Goal: Task Accomplishment & Management: Use online tool/utility

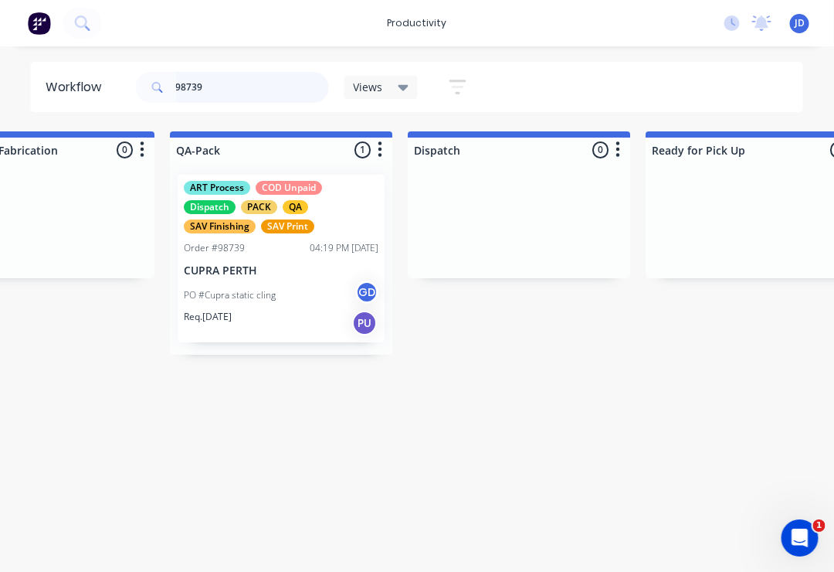
type input "98739"
click at [279, 270] on p "CUPRA PERTH" at bounding box center [282, 270] width 195 height 13
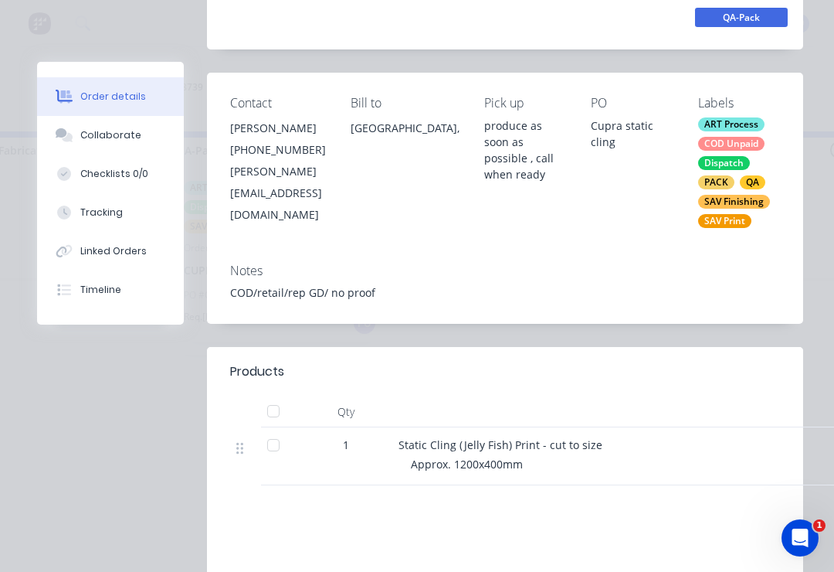
scroll to position [243, 0]
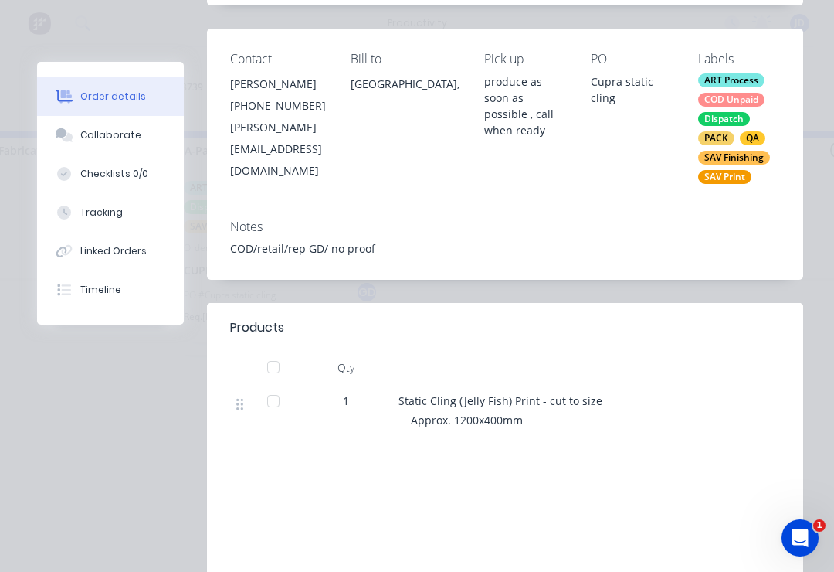
click at [133, 124] on button "Collaborate" at bounding box center [110, 135] width 147 height 39
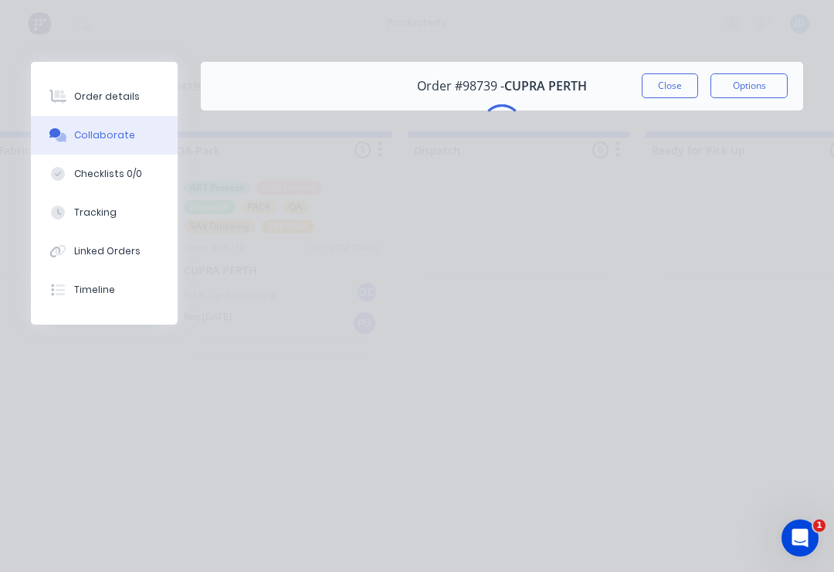
scroll to position [0, 0]
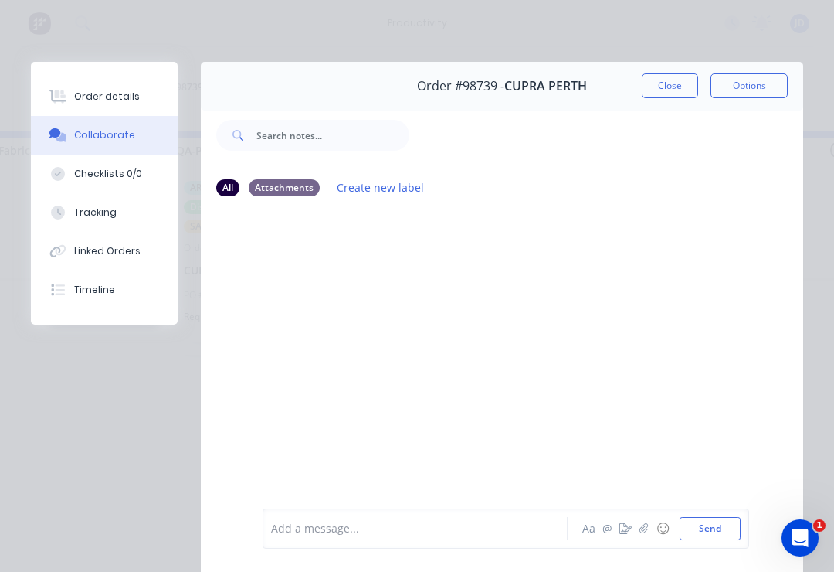
click at [647, 528] on icon "button" at bounding box center [644, 528] width 9 height 11
click at [711, 530] on button "Send" at bounding box center [710, 528] width 61 height 23
click at [140, 90] on button "Order details" at bounding box center [104, 96] width 147 height 39
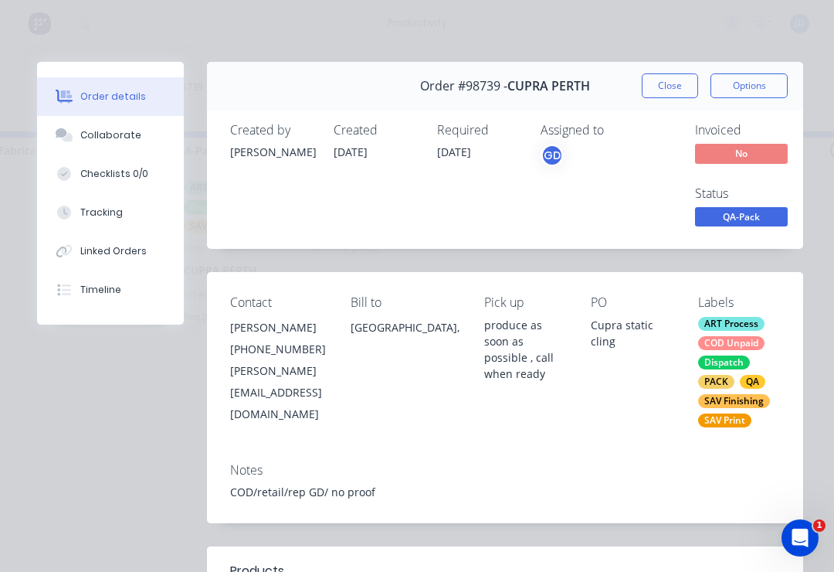
click at [750, 218] on span "QA-Pack" at bounding box center [741, 216] width 93 height 19
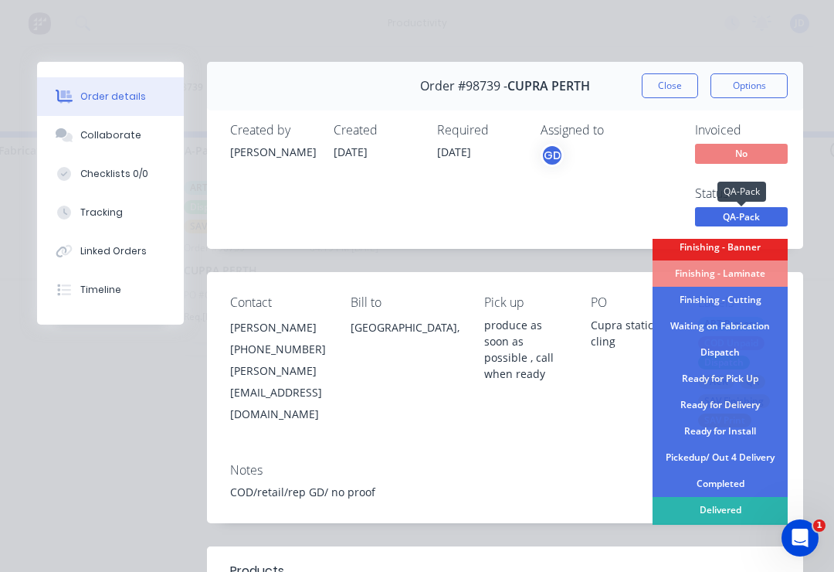
scroll to position [358, 0]
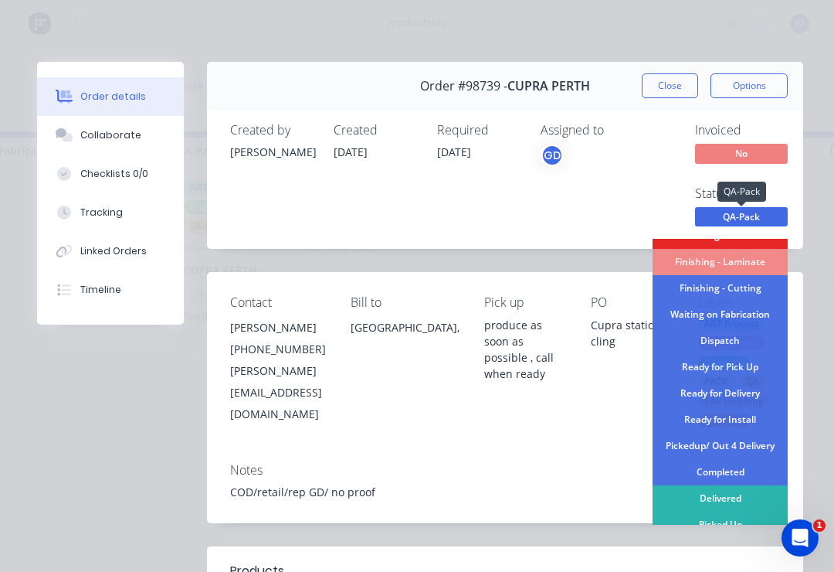
click at [735, 338] on div "Dispatch" at bounding box center [720, 341] width 135 height 26
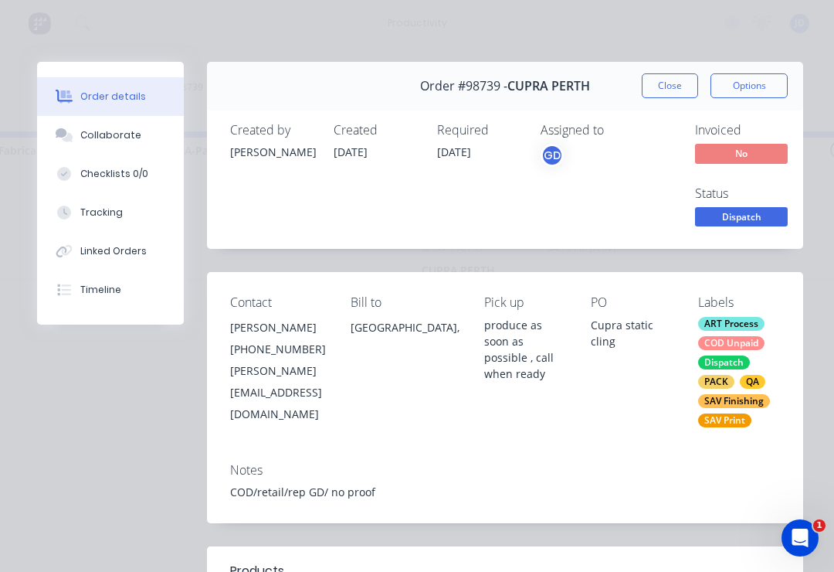
click at [752, 222] on span "Dispatch" at bounding box center [741, 216] width 93 height 19
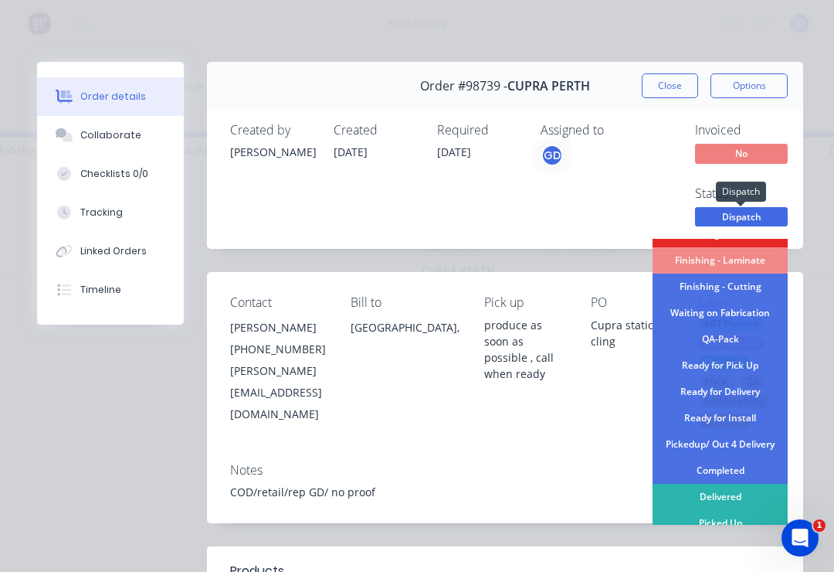
scroll to position [358, 0]
click at [749, 367] on div "Ready for Pick Up" at bounding box center [720, 366] width 135 height 26
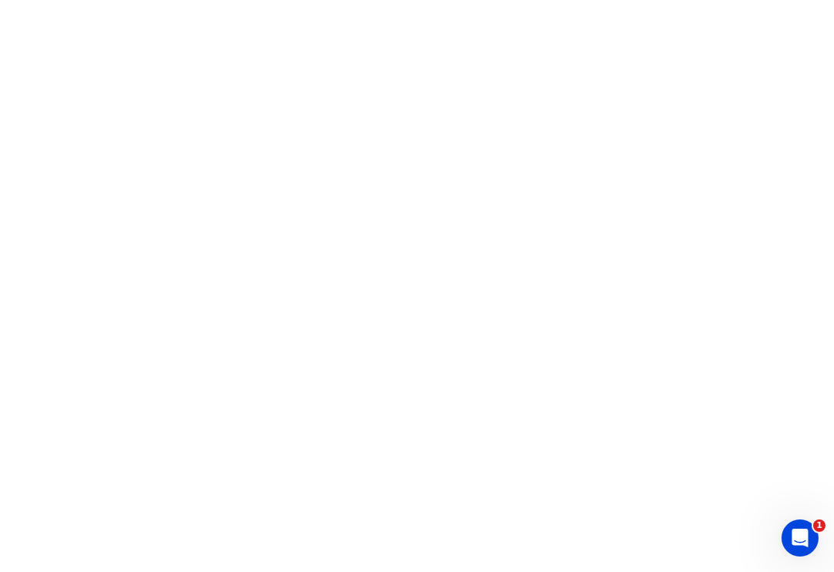
scroll to position [0, 0]
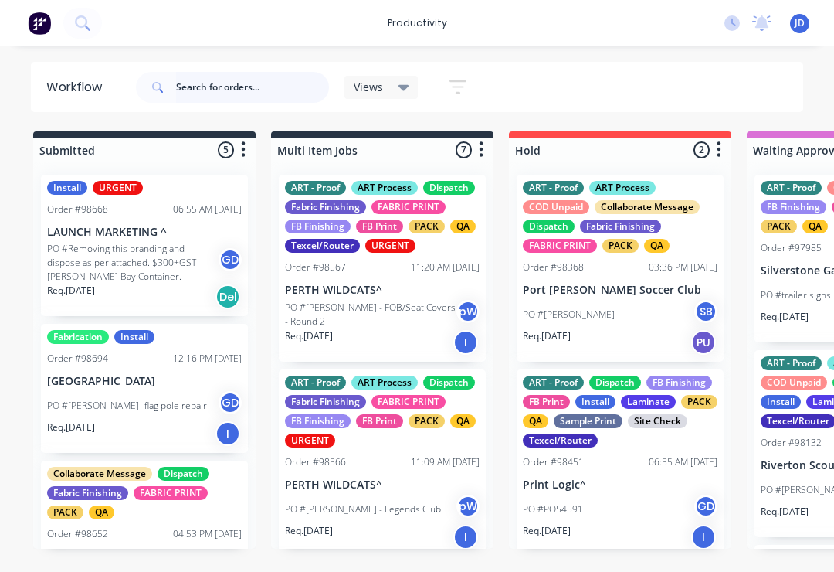
click at [232, 92] on input "text" at bounding box center [252, 87] width 153 height 31
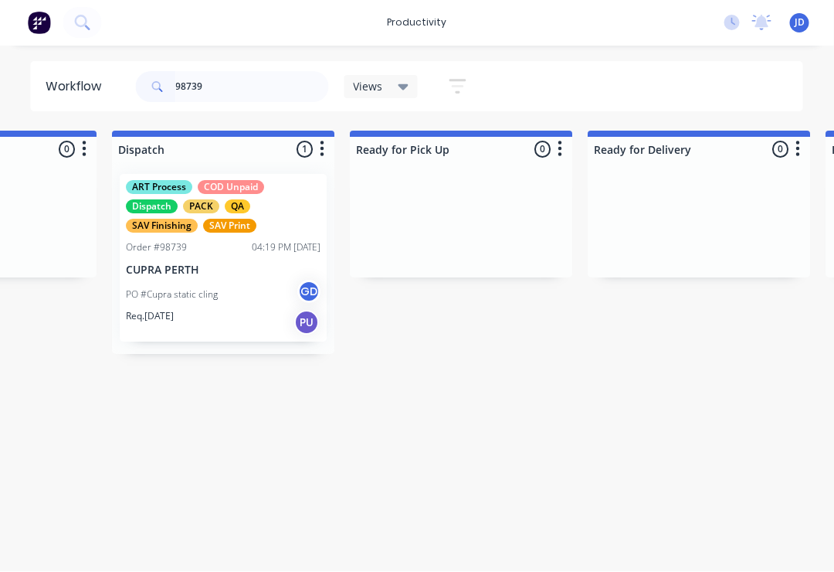
scroll to position [0, 4204]
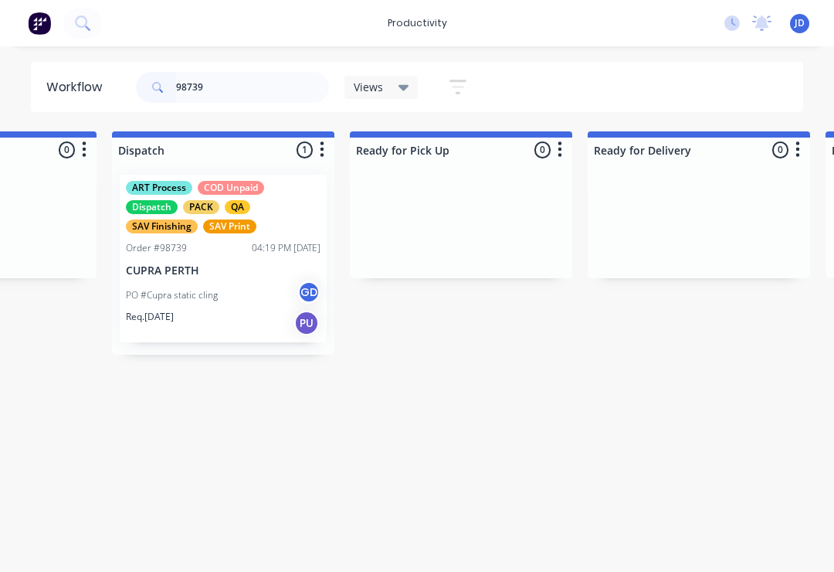
click at [217, 292] on p "PO #Cupra static cling" at bounding box center [172, 295] width 92 height 14
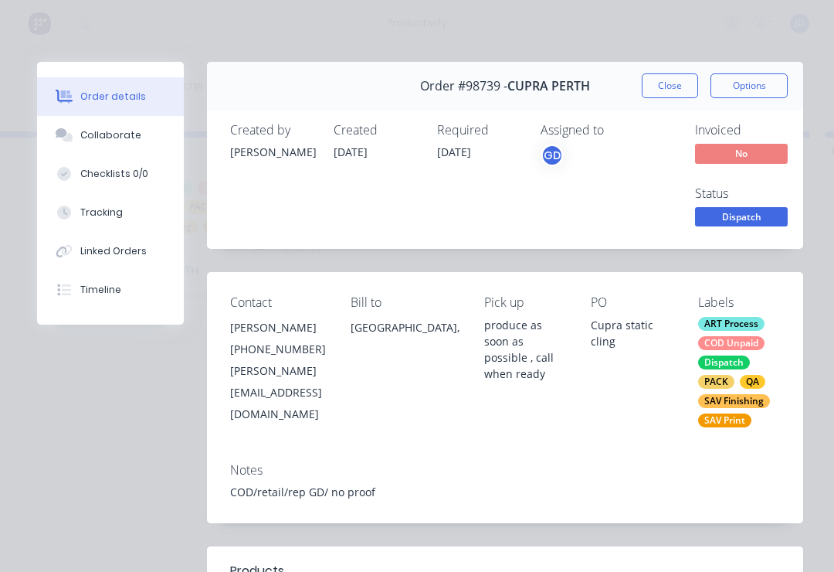
click at [745, 215] on span "Dispatch" at bounding box center [741, 216] width 93 height 19
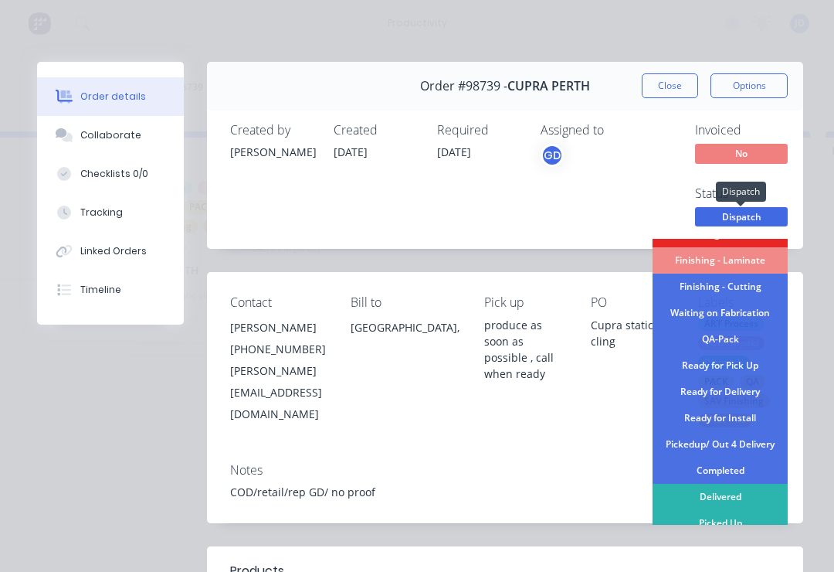
scroll to position [358, 0]
click at [740, 367] on div "Ready for Pick Up" at bounding box center [720, 366] width 135 height 26
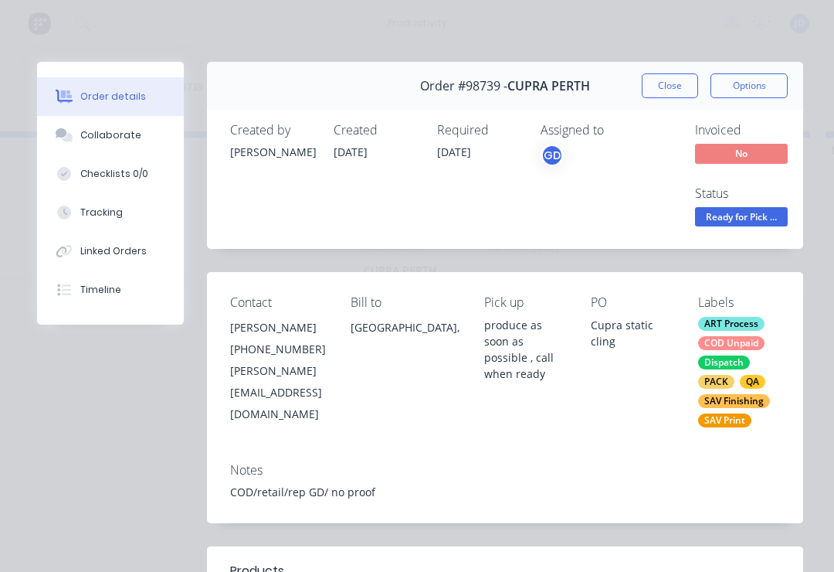
click at [670, 82] on button "Close" at bounding box center [670, 85] width 56 height 25
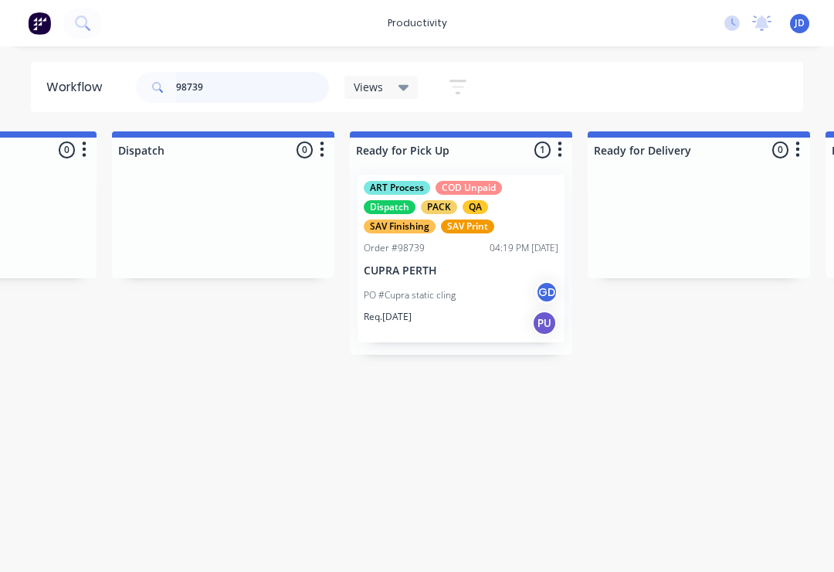
click at [252, 86] on input "98739" at bounding box center [252, 87] width 153 height 31
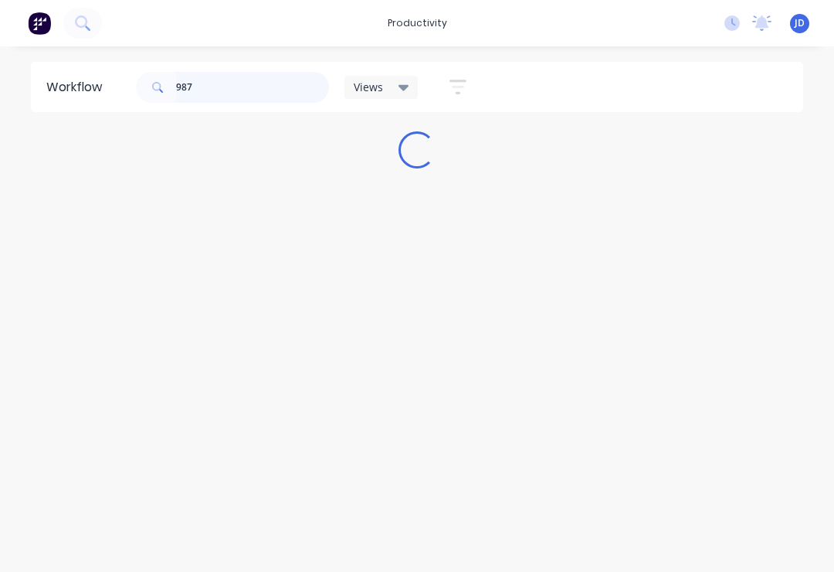
scroll to position [0, 0]
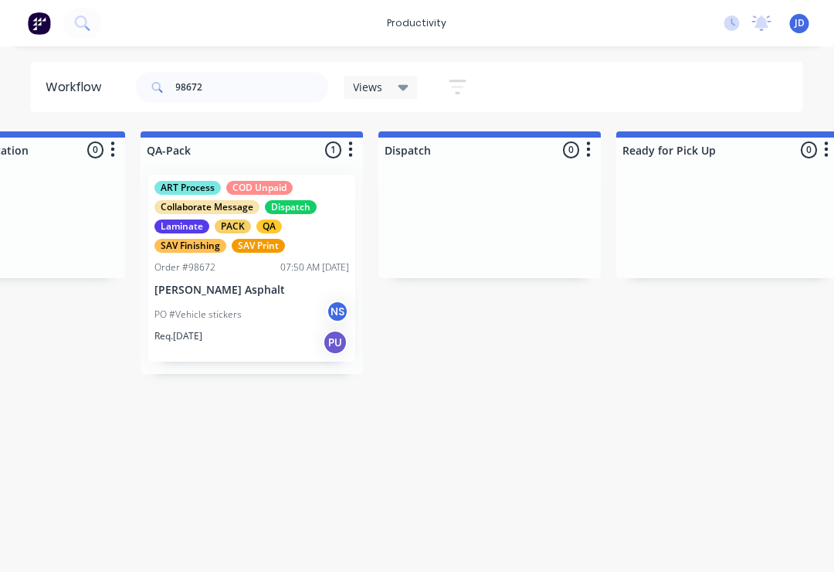
click at [222, 294] on p "[PERSON_NAME] Asphalt" at bounding box center [252, 290] width 195 height 13
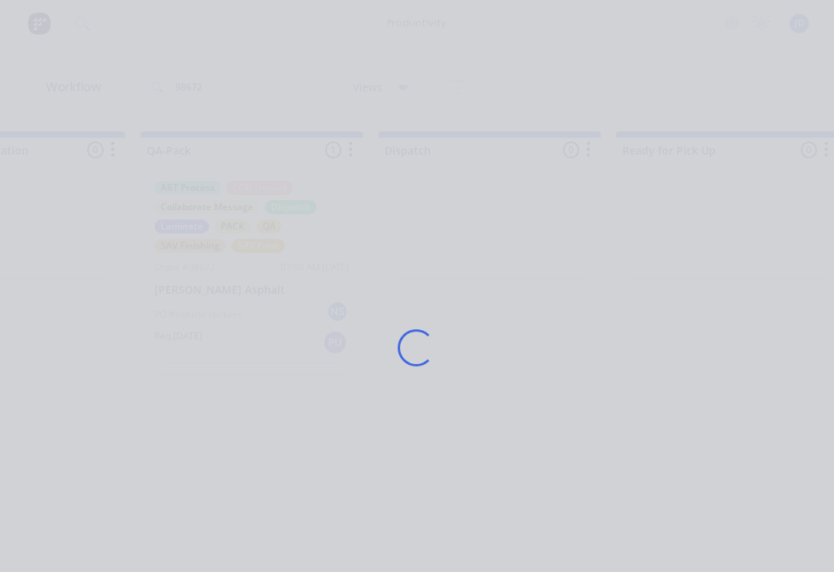
scroll to position [0, 3937]
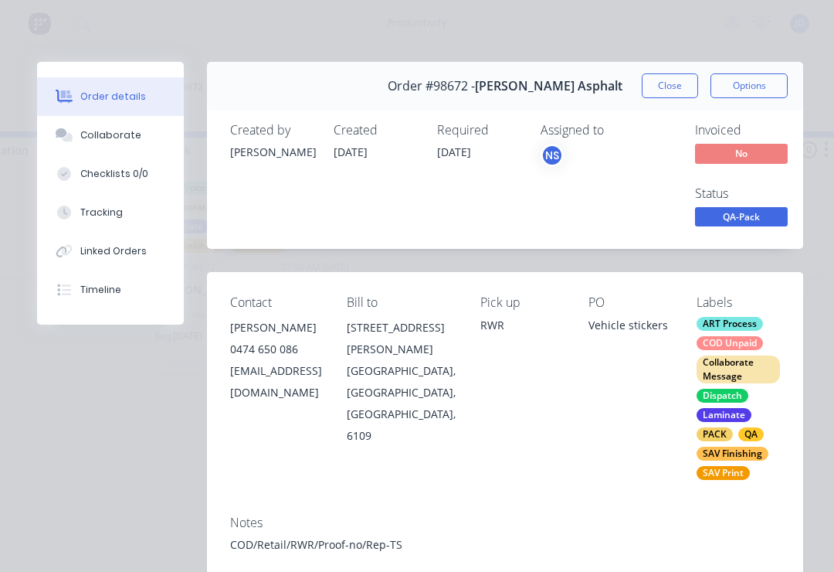
click at [92, 129] on div "Collaborate" at bounding box center [110, 135] width 61 height 14
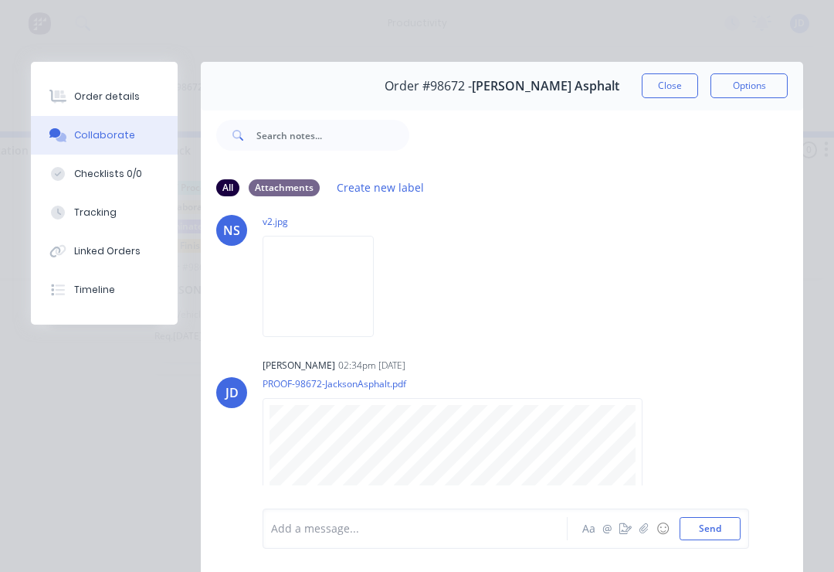
scroll to position [204, 0]
click at [642, 535] on button "button" at bounding box center [644, 528] width 19 height 19
click at [725, 523] on button "Send" at bounding box center [710, 528] width 61 height 23
click at [668, 82] on button "Close" at bounding box center [670, 85] width 56 height 25
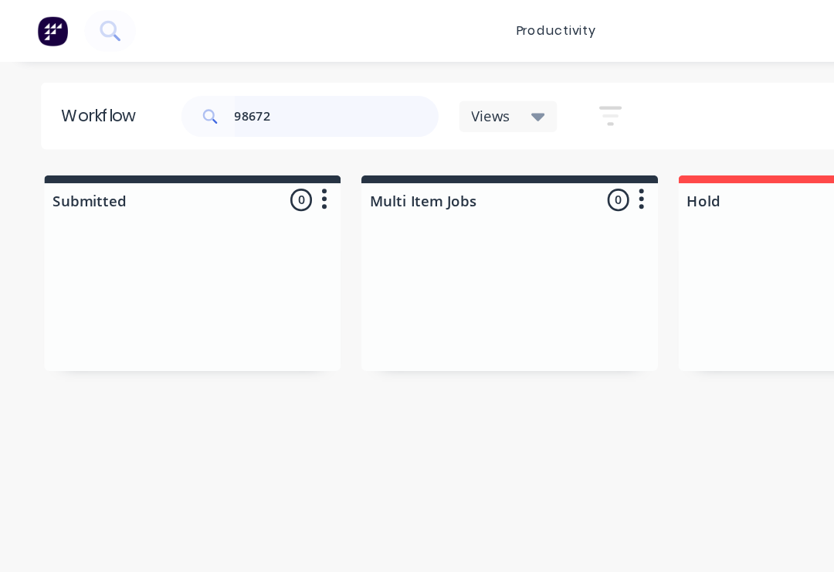
scroll to position [0, 3937]
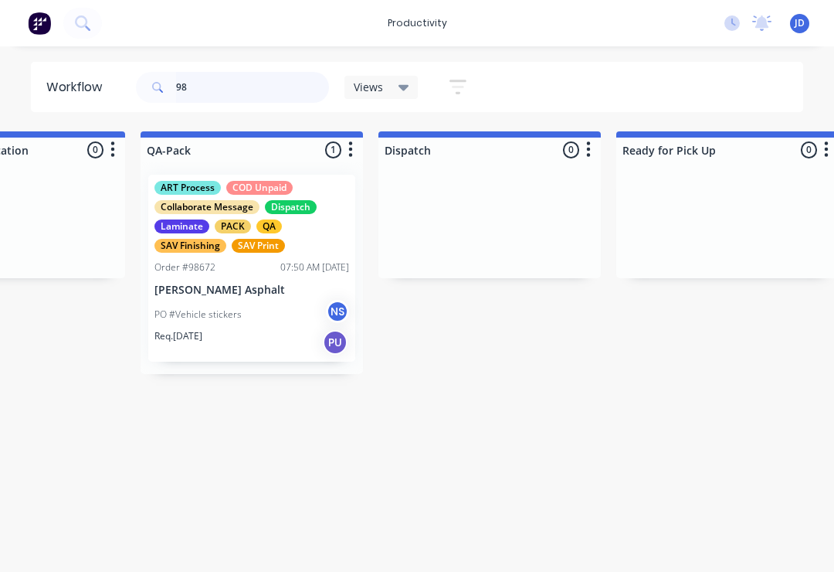
type input "9"
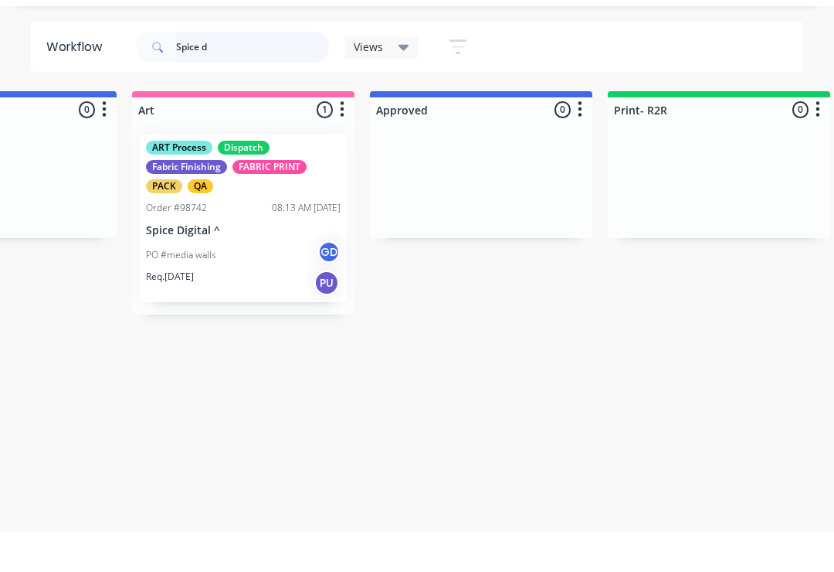
scroll to position [0, 1333]
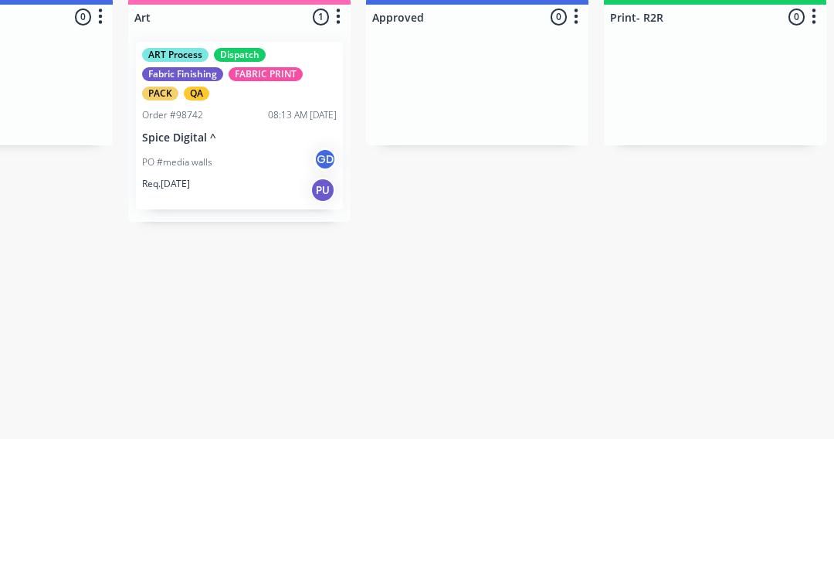
click at [264, 264] on p "Spice Digital ^" at bounding box center [239, 270] width 195 height 13
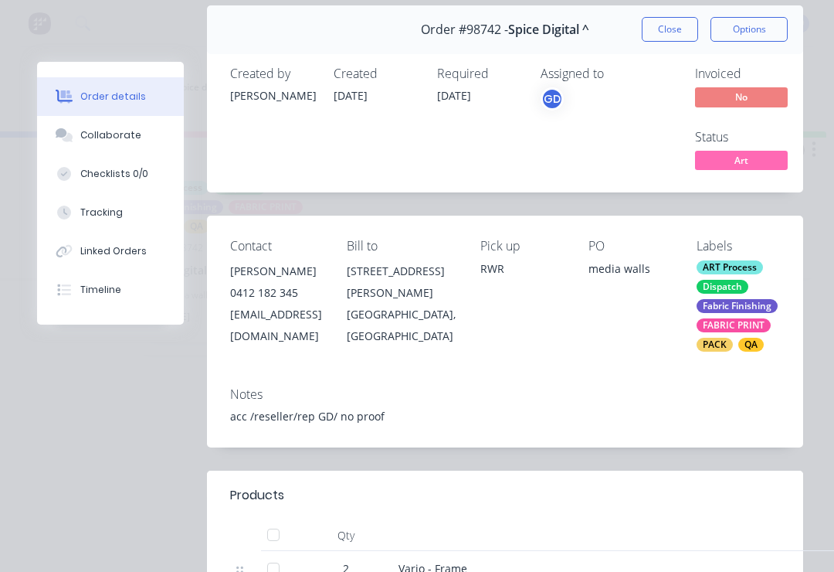
scroll to position [48, 0]
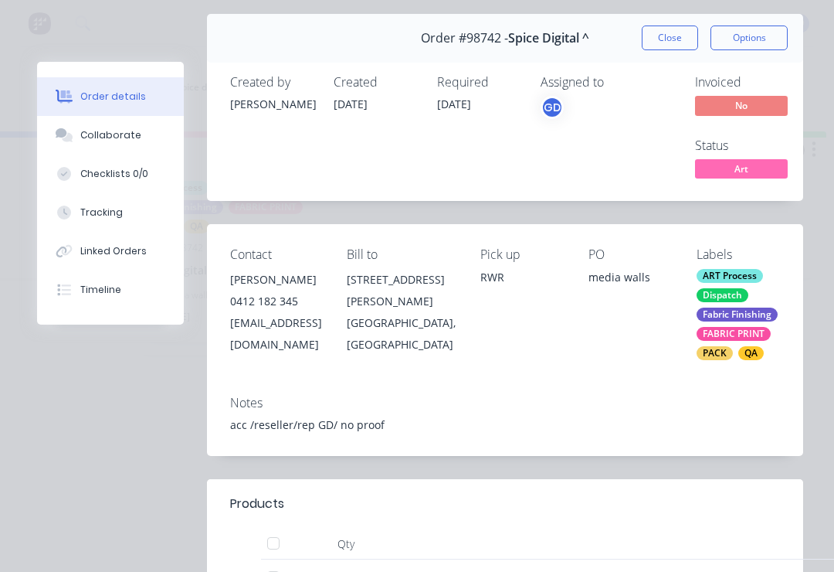
click at [688, 36] on button "Close" at bounding box center [670, 37] width 56 height 25
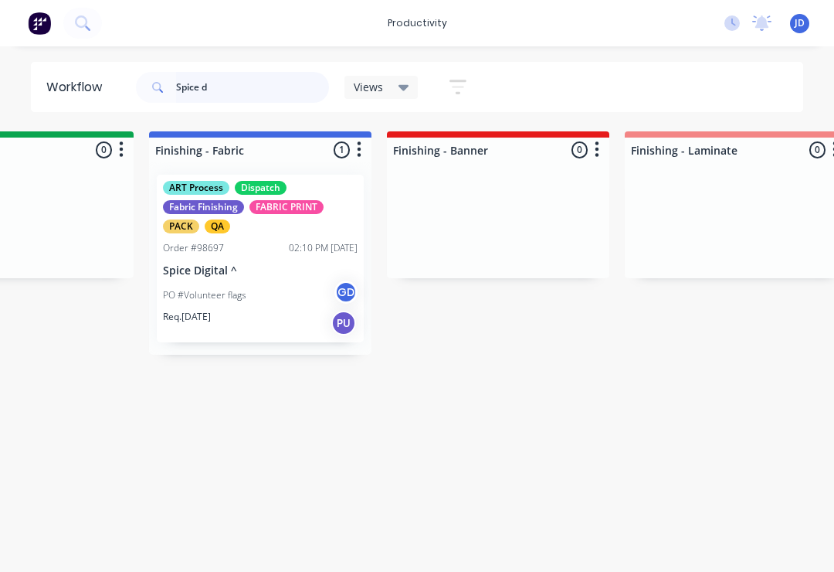
scroll to position [0, 2738]
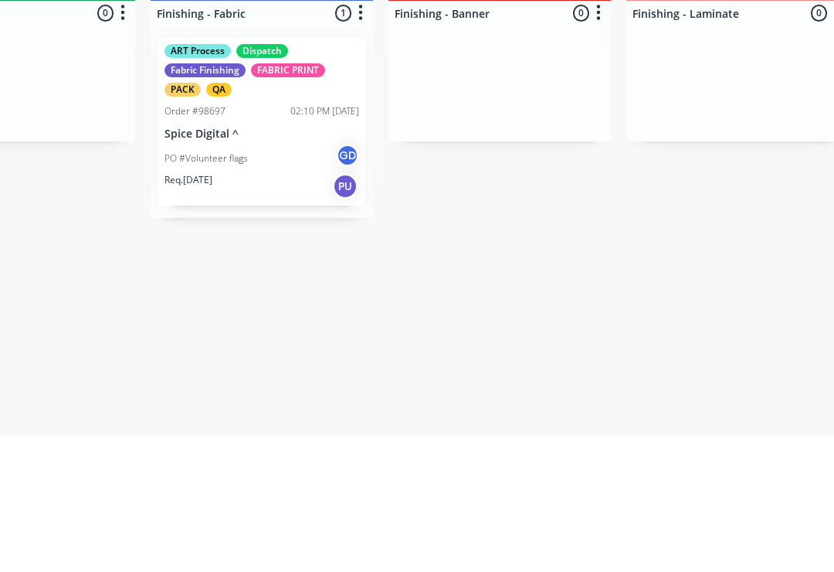
click at [278, 264] on p "Spice Digital ^" at bounding box center [262, 270] width 195 height 13
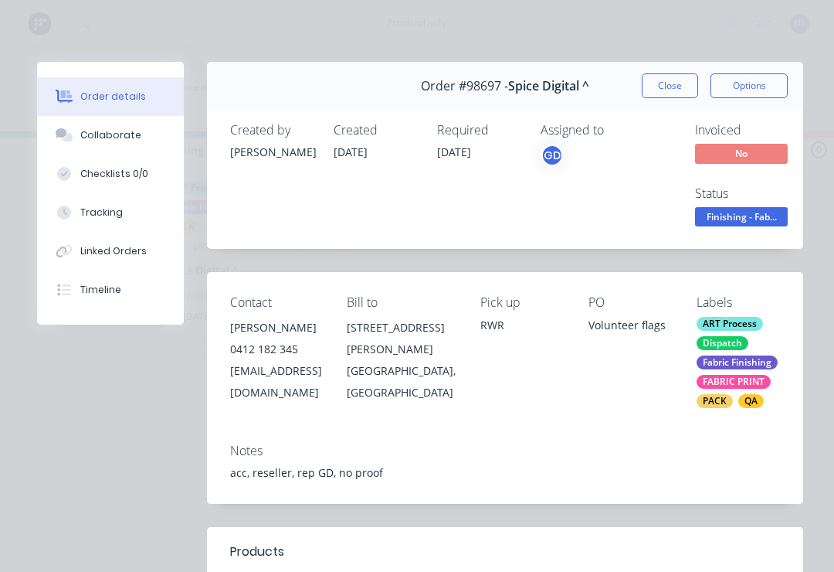
scroll to position [0, 0]
click at [99, 139] on div "Collaborate" at bounding box center [110, 135] width 61 height 14
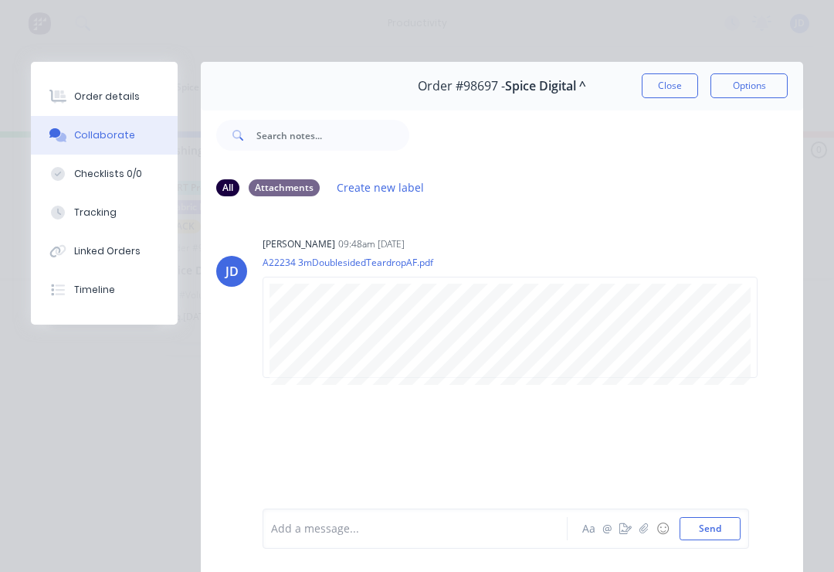
click at [643, 527] on icon "button" at bounding box center [644, 528] width 9 height 11
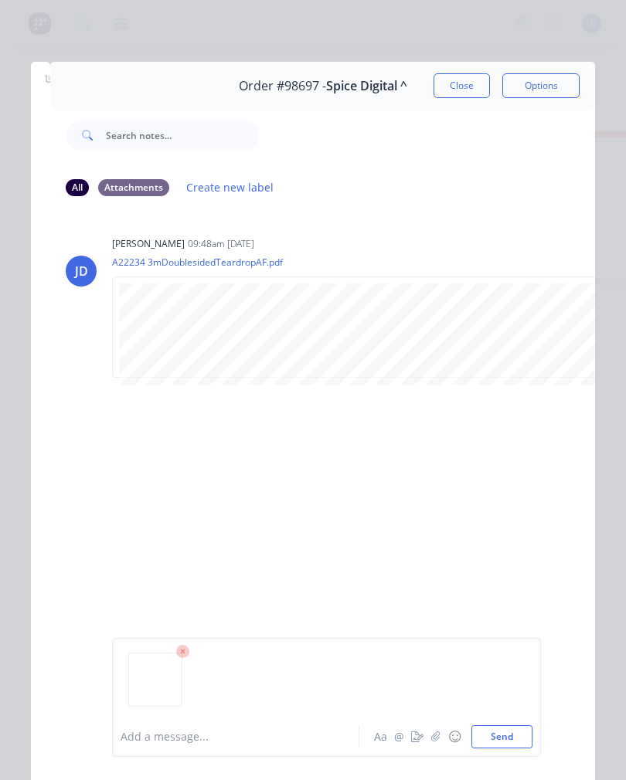
click at [508, 571] on button "Send" at bounding box center [501, 736] width 61 height 23
click at [443, 571] on button "button" at bounding box center [435, 737] width 19 height 19
click at [518, 571] on button "Send" at bounding box center [501, 736] width 61 height 23
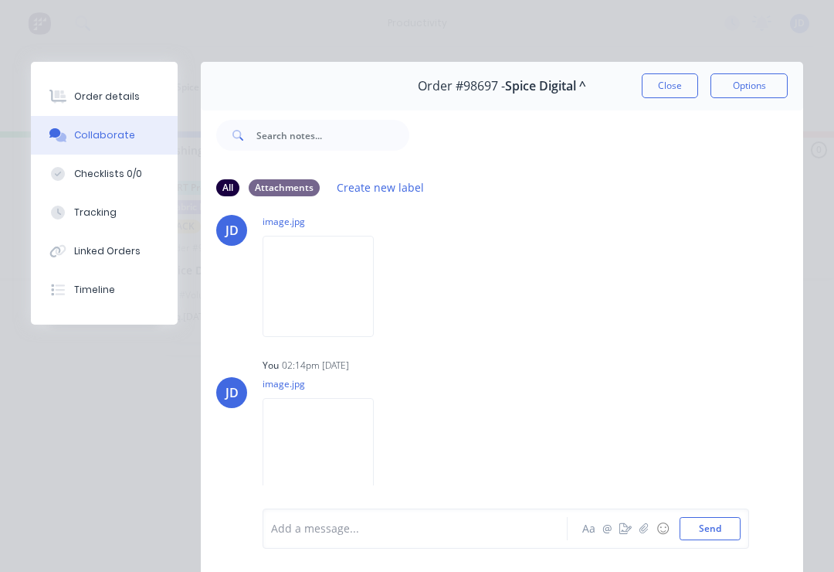
scroll to position [204, 0]
click at [128, 90] on div "Order details" at bounding box center [107, 97] width 66 height 14
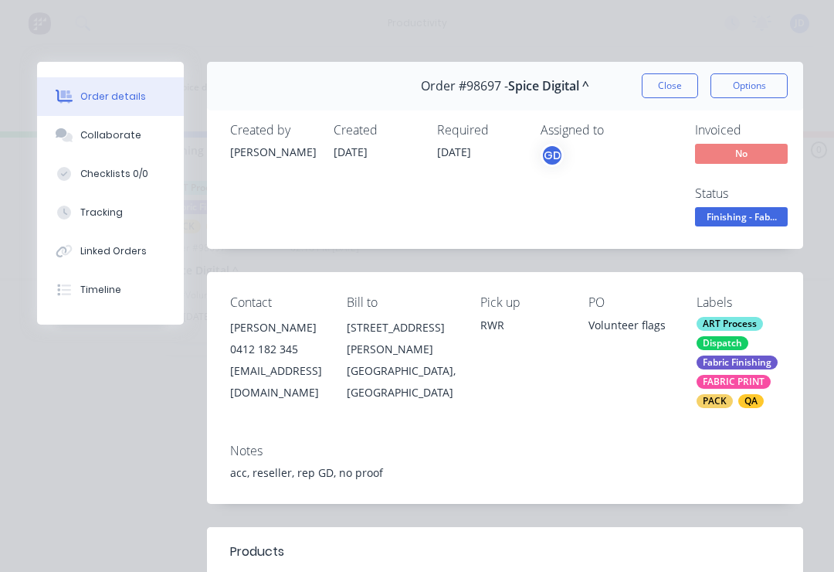
click at [773, 207] on span "Finishing - Fab..." at bounding box center [741, 216] width 93 height 19
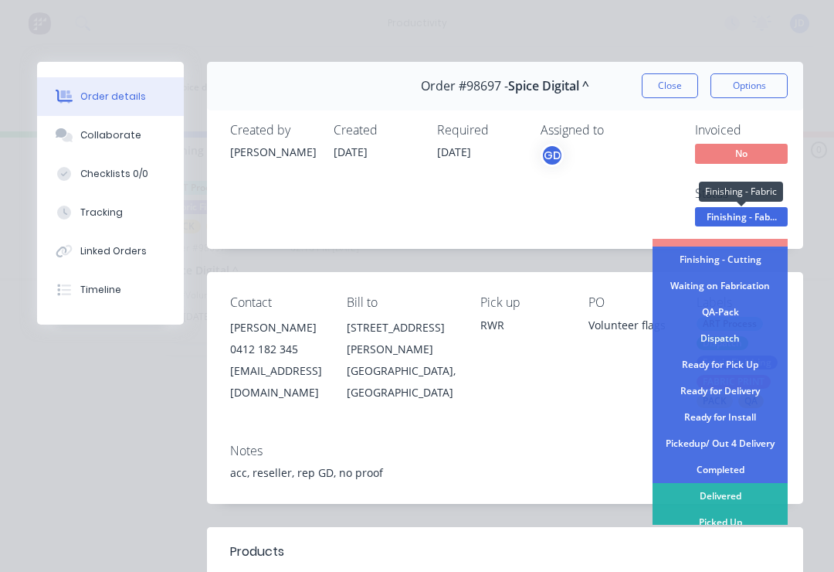
scroll to position [358, 0]
click at [747, 368] on div "Ready for Pick Up" at bounding box center [720, 366] width 135 height 26
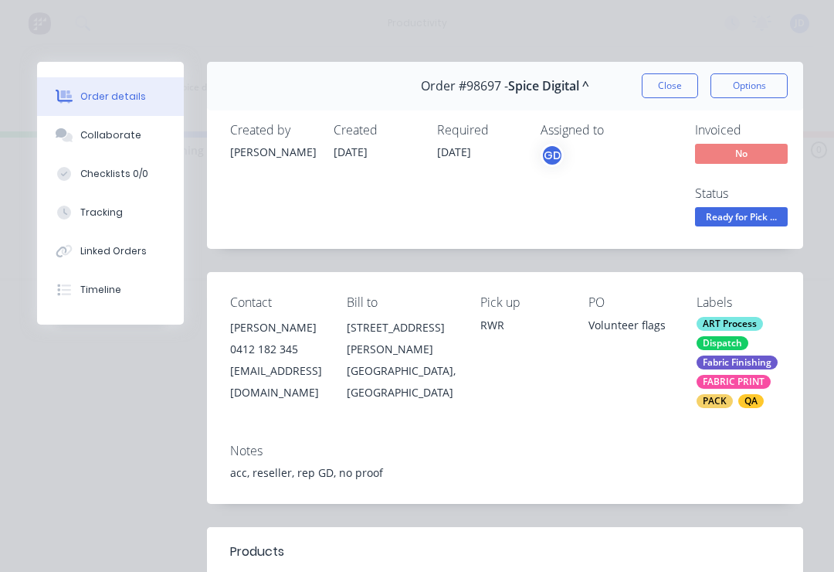
click at [673, 87] on button "Close" at bounding box center [670, 85] width 56 height 25
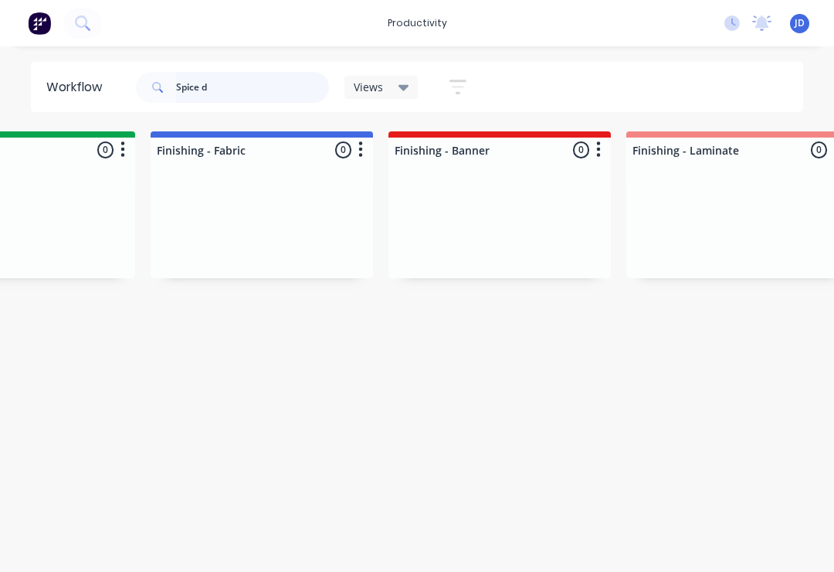
click at [235, 73] on input "Spice d" at bounding box center [252, 87] width 153 height 31
click at [229, 83] on input "Spice d" at bounding box center [252, 87] width 153 height 31
type input "S"
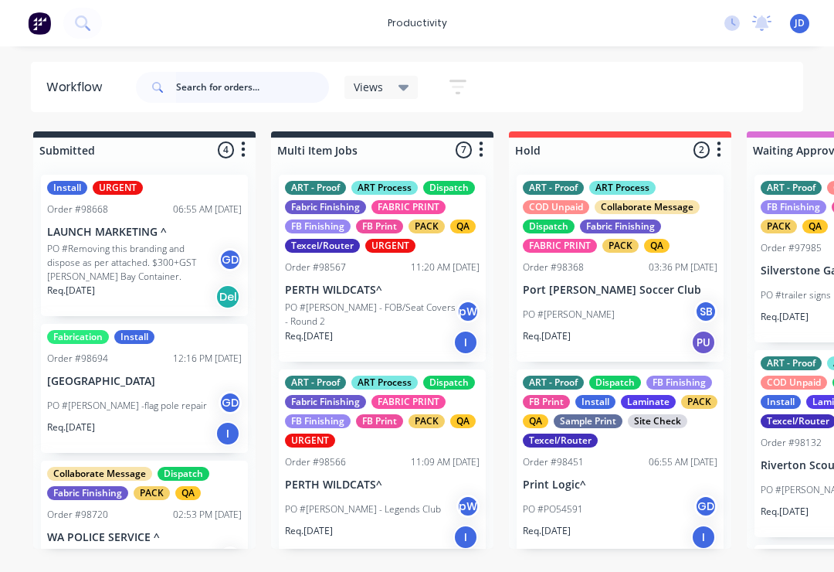
click at [204, 72] on input "text" at bounding box center [252, 87] width 153 height 31
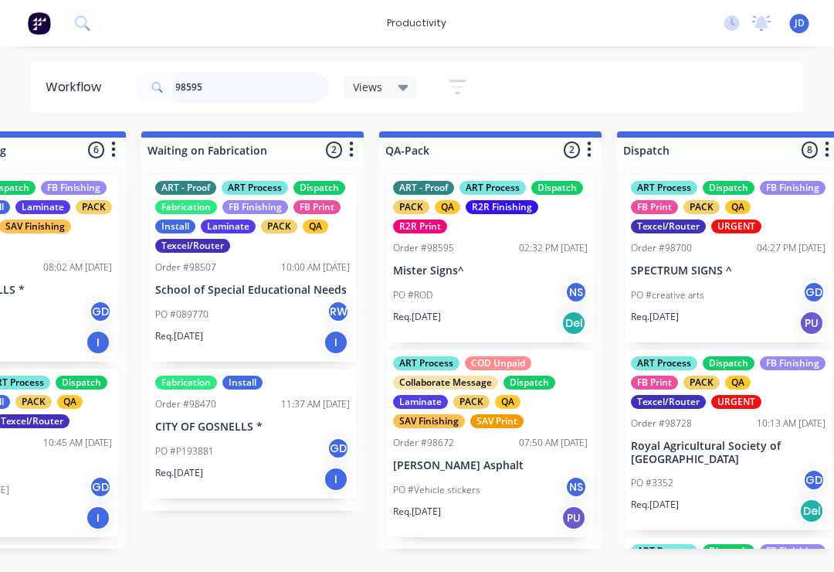
scroll to position [0, 3699]
click at [239, 76] on input "98595" at bounding box center [252, 87] width 153 height 31
click at [241, 72] on input "98595" at bounding box center [252, 87] width 153 height 31
click at [233, 90] on input "98595" at bounding box center [252, 87] width 153 height 31
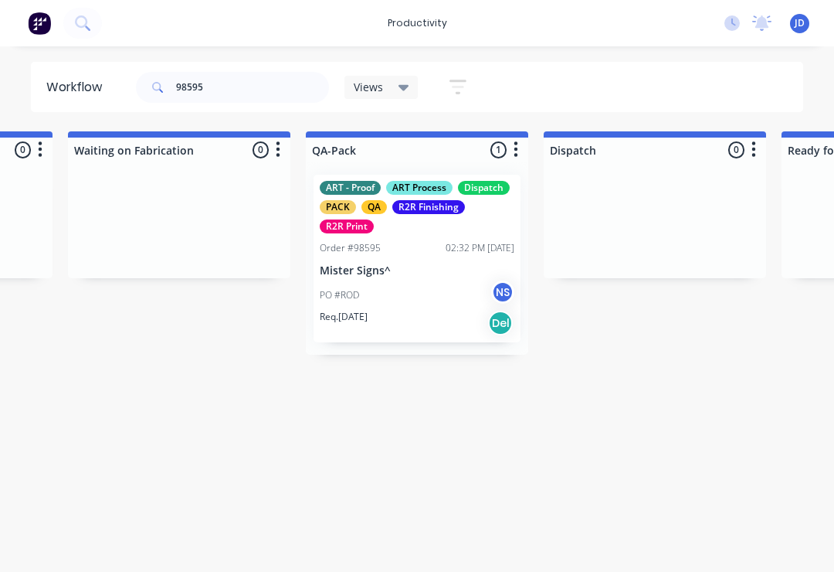
scroll to position [0, 3773]
click at [394, 256] on div "ART - Proof ART Process Dispatch PACK QA R2R Finishing R2R Print Order #98595 0…" at bounding box center [416, 259] width 207 height 168
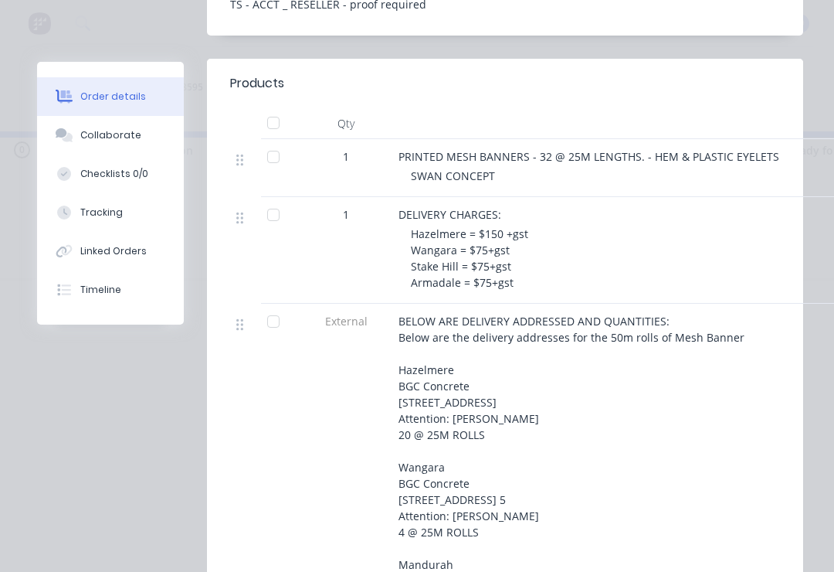
scroll to position [493, 0]
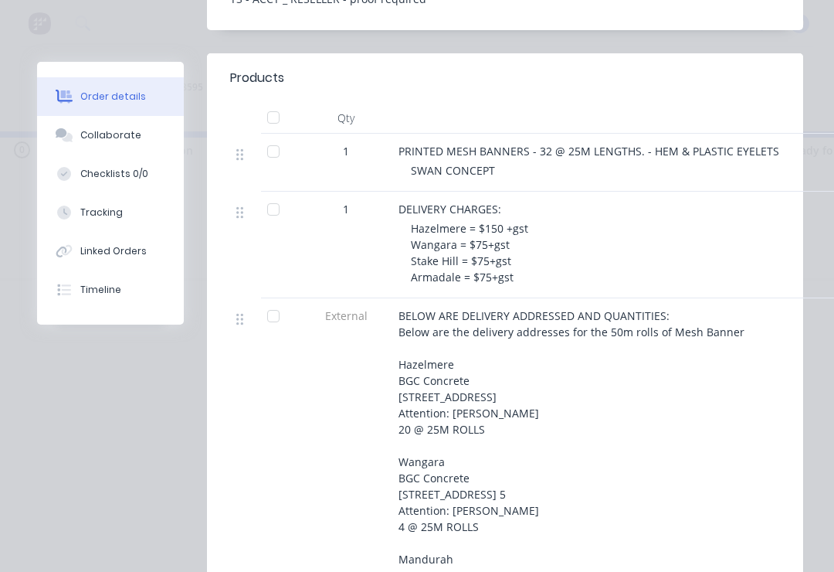
click at [132, 138] on div "Collaborate" at bounding box center [110, 135] width 61 height 14
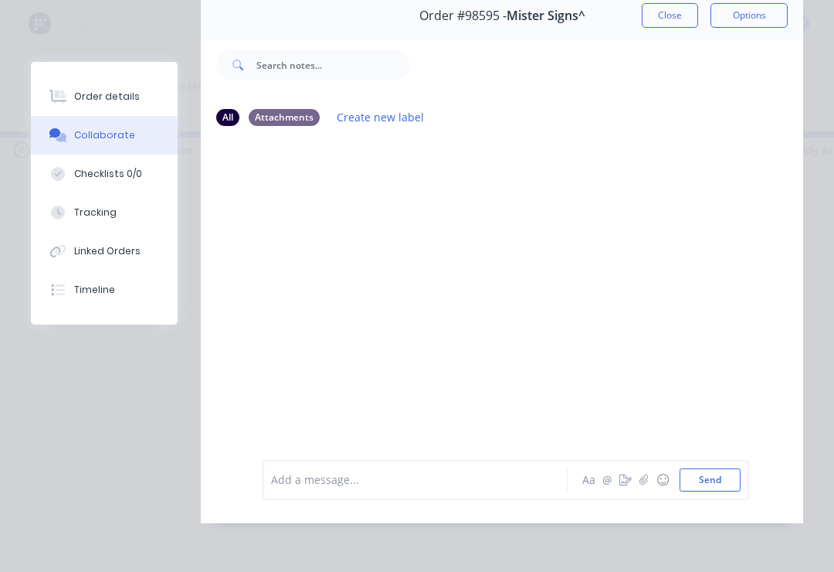
scroll to position [93, 0]
click at [646, 478] on icon "button" at bounding box center [644, 479] width 9 height 11
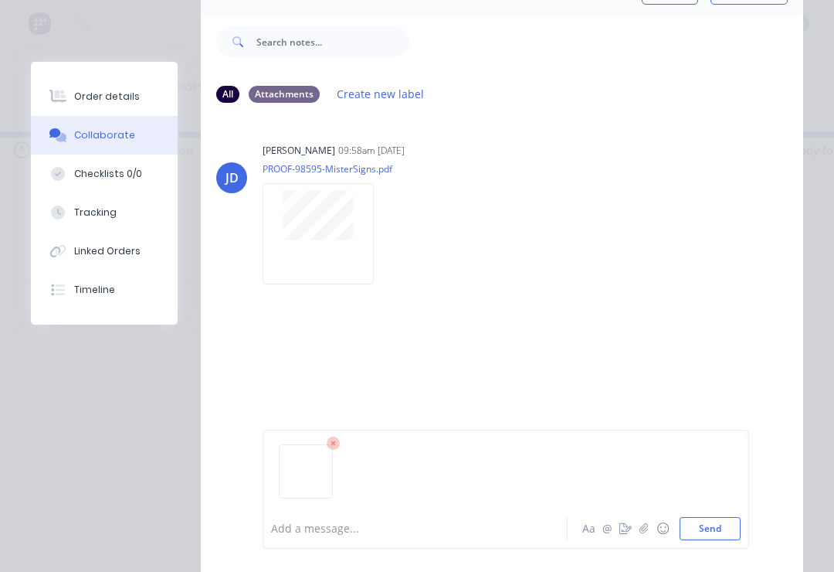
click at [722, 523] on button "Send" at bounding box center [710, 528] width 61 height 23
click at [647, 529] on icon "button" at bounding box center [644, 528] width 9 height 11
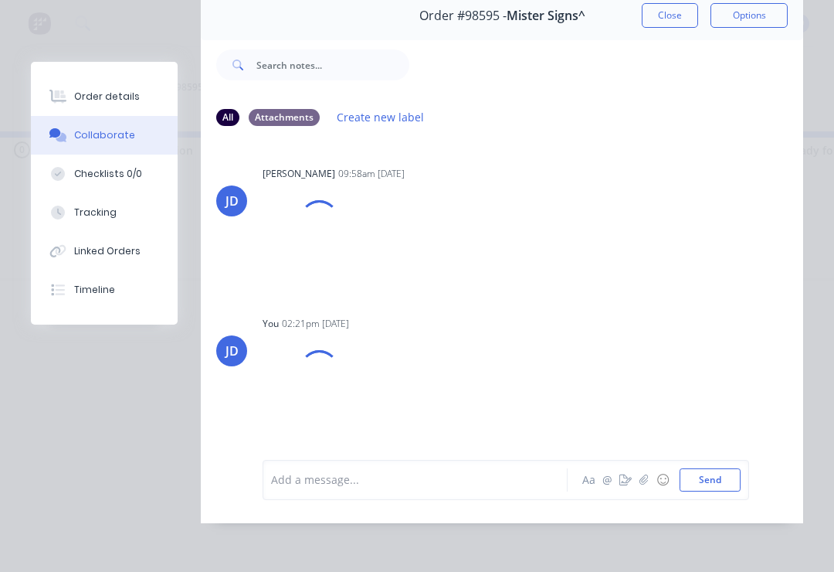
click at [648, 481] on icon "button" at bounding box center [644, 479] width 8 height 10
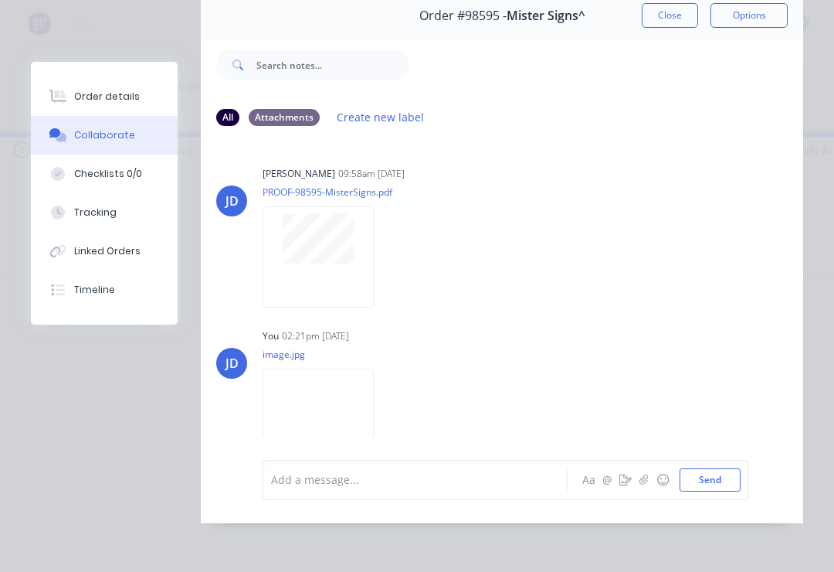
scroll to position [0, 0]
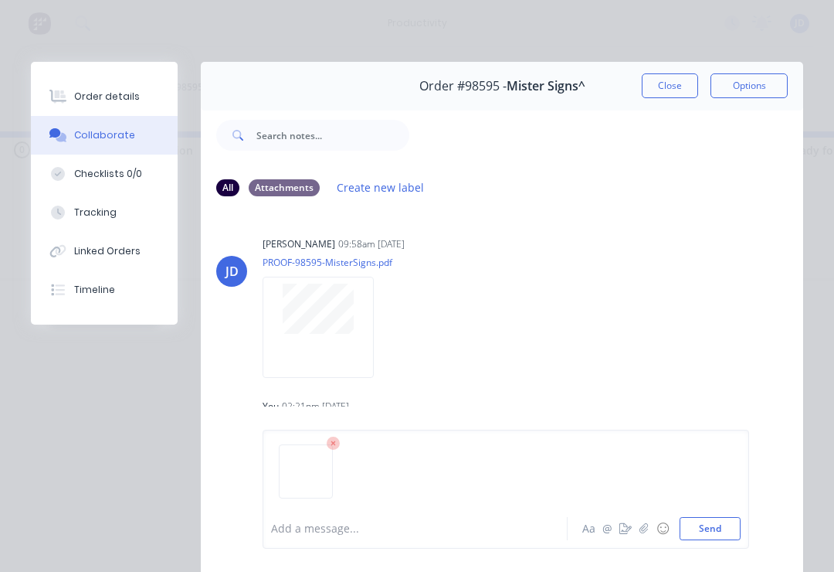
click at [714, 538] on button "Send" at bounding box center [710, 528] width 61 height 23
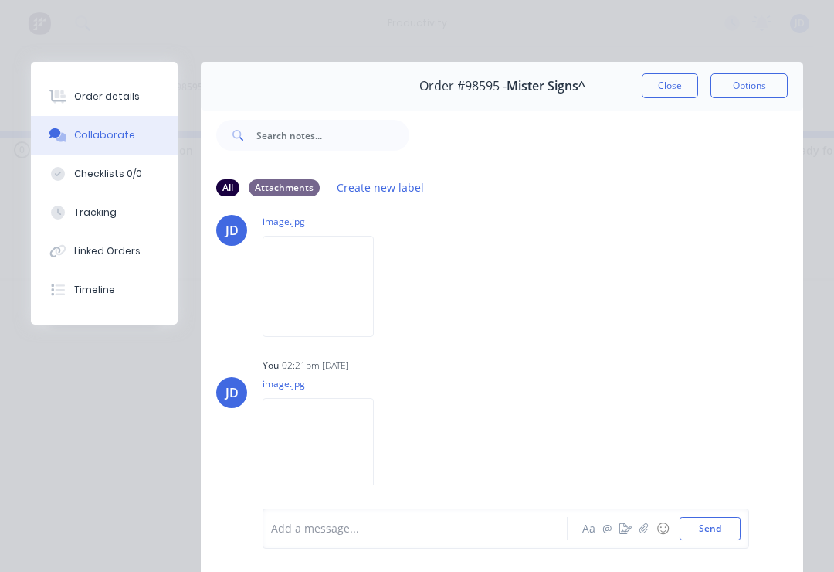
scroll to position [204, 0]
click at [99, 89] on button "Order details" at bounding box center [104, 96] width 147 height 39
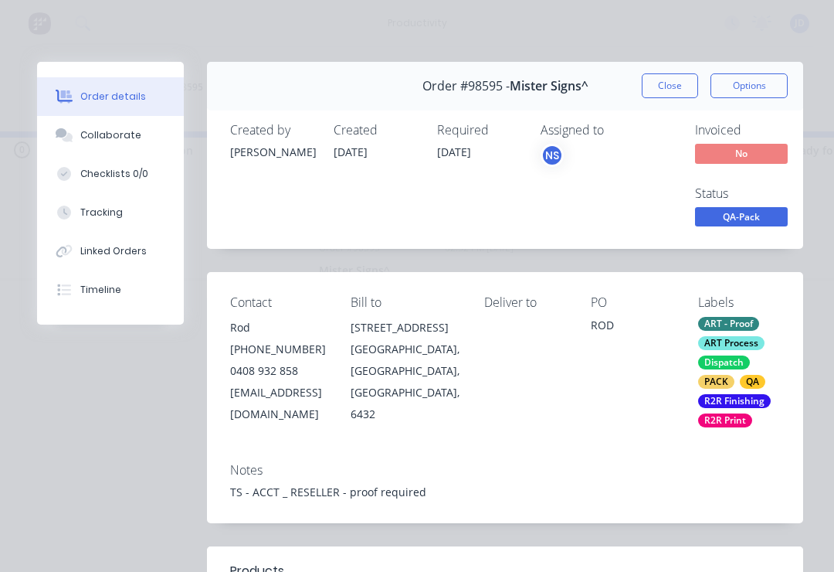
click at [750, 218] on span "QA-Pack" at bounding box center [741, 216] width 93 height 19
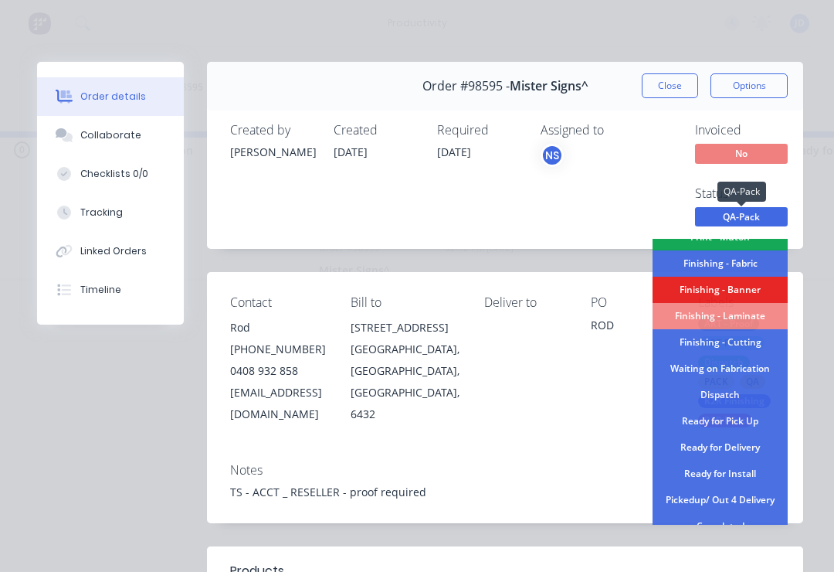
scroll to position [317, 0]
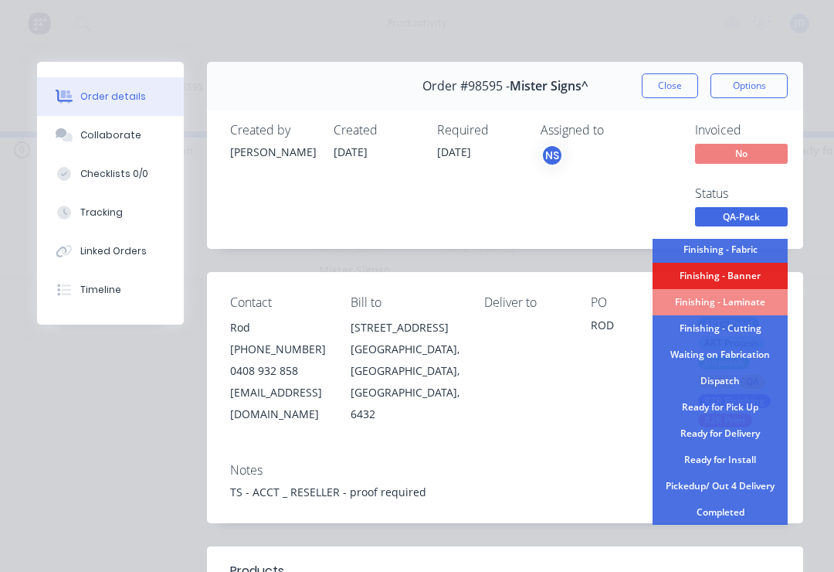
click at [745, 383] on div "Dispatch" at bounding box center [720, 381] width 135 height 26
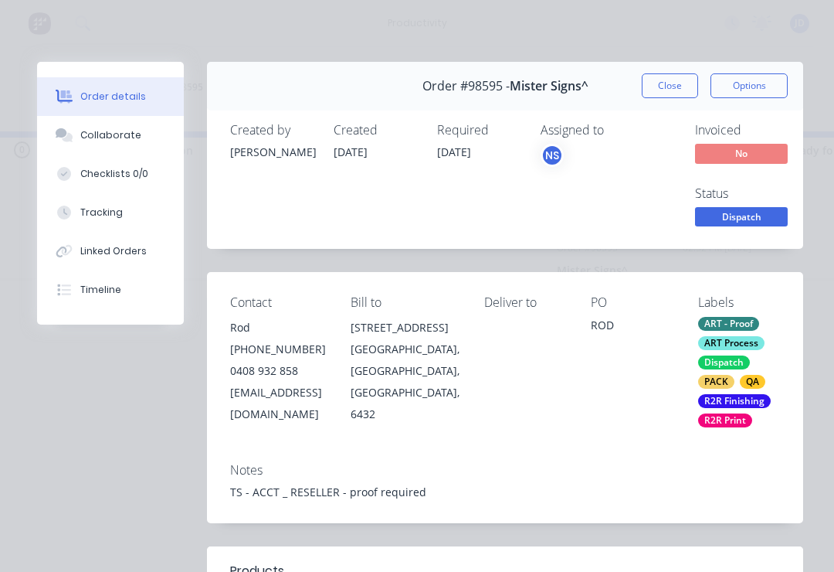
click at [659, 91] on button "Close" at bounding box center [670, 85] width 56 height 25
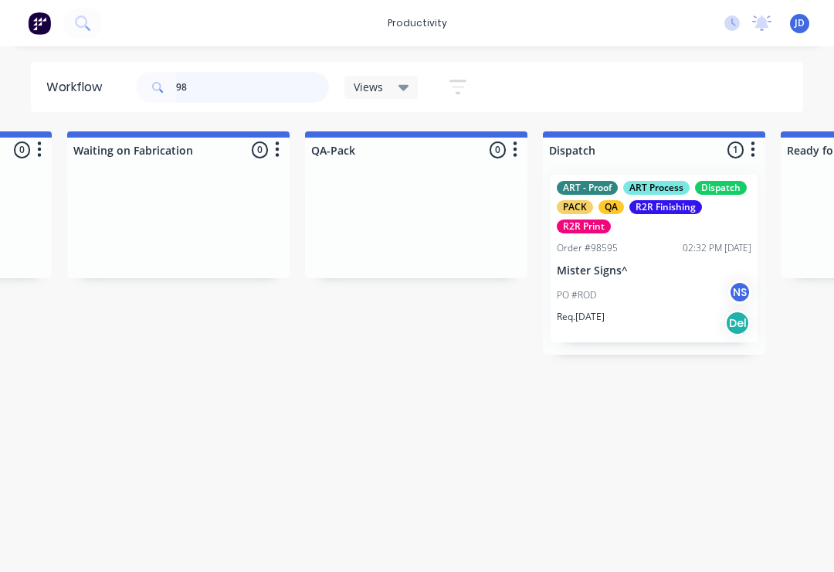
type input "9"
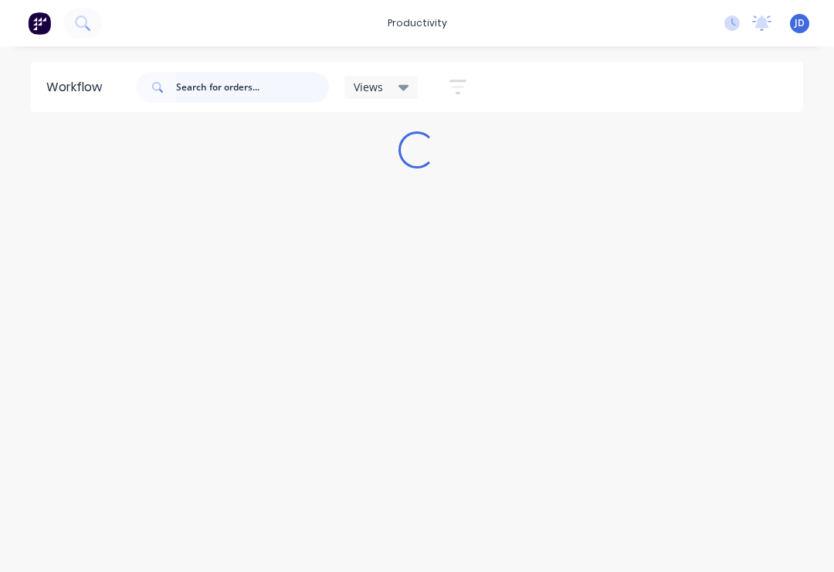
scroll to position [0, 0]
